Goal: Navigation & Orientation: Find specific page/section

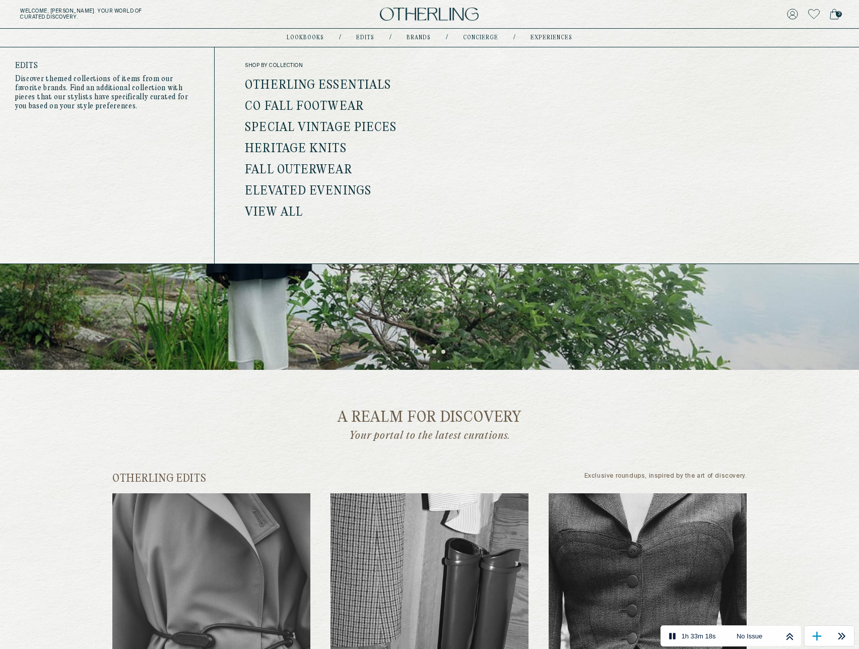
click at [367, 36] on link "Edits" at bounding box center [365, 37] width 18 height 5
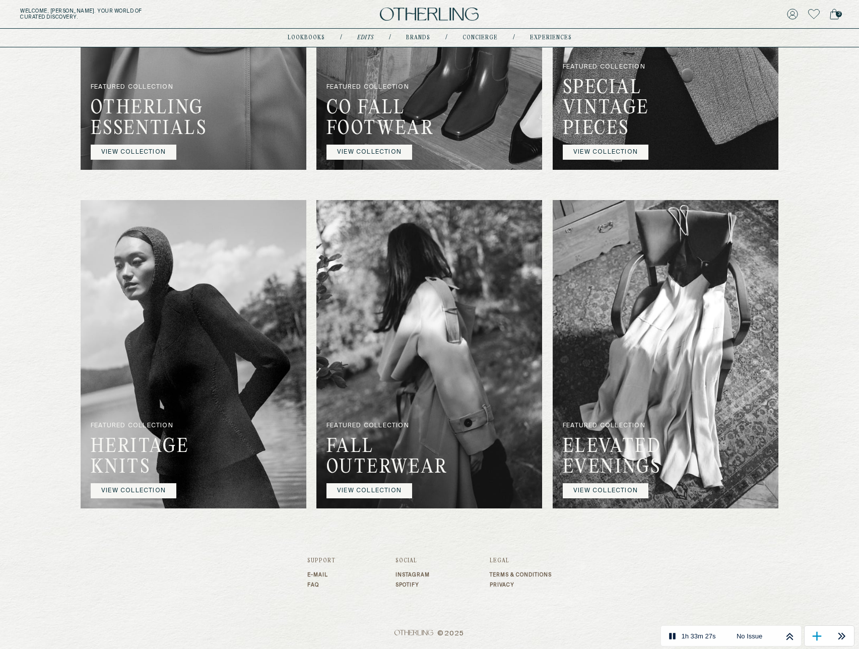
scroll to position [904, 0]
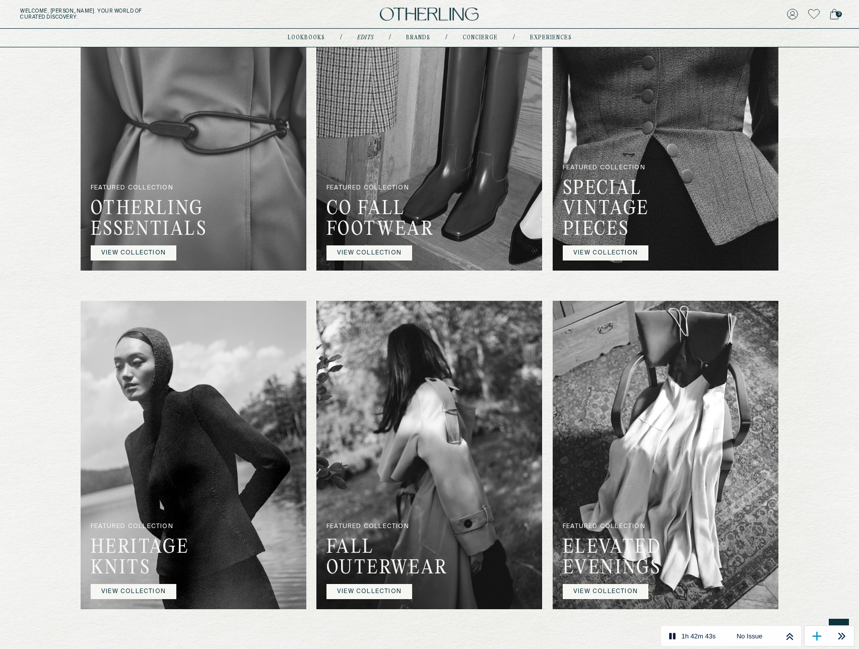
scroll to position [439, 0]
